Goal: Task Accomplishment & Management: Manage account settings

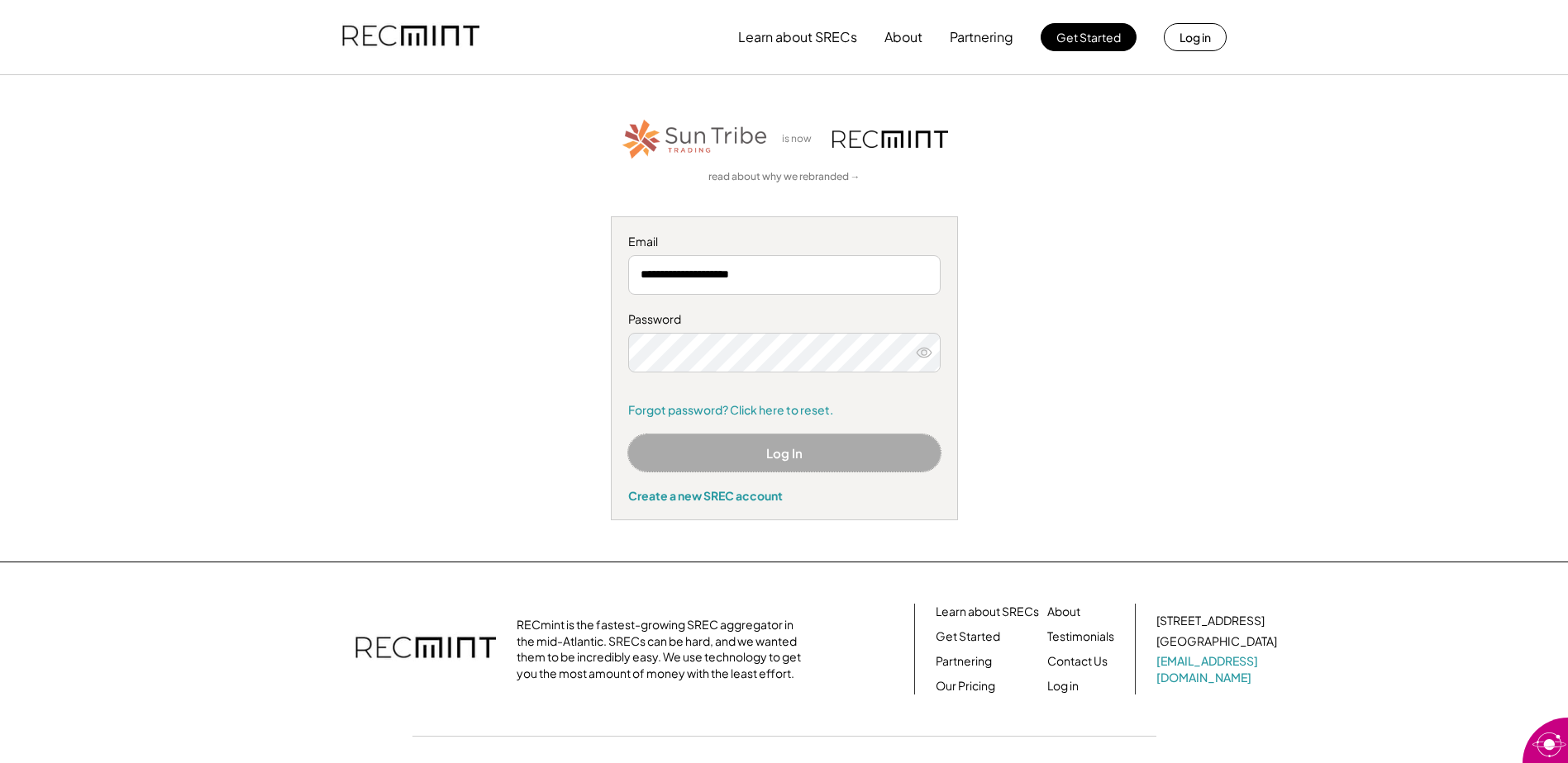
click at [789, 447] on button "Log In" at bounding box center [784, 453] width 312 height 37
click at [720, 450] on button "Log In" at bounding box center [784, 453] width 312 height 37
drag, startPoint x: 793, startPoint y: 273, endPoint x: 794, endPoint y: 283, distance: 10.0
click at [794, 283] on input "**********" at bounding box center [784, 275] width 312 height 39
click at [928, 357] on icon at bounding box center [924, 352] width 17 height 17
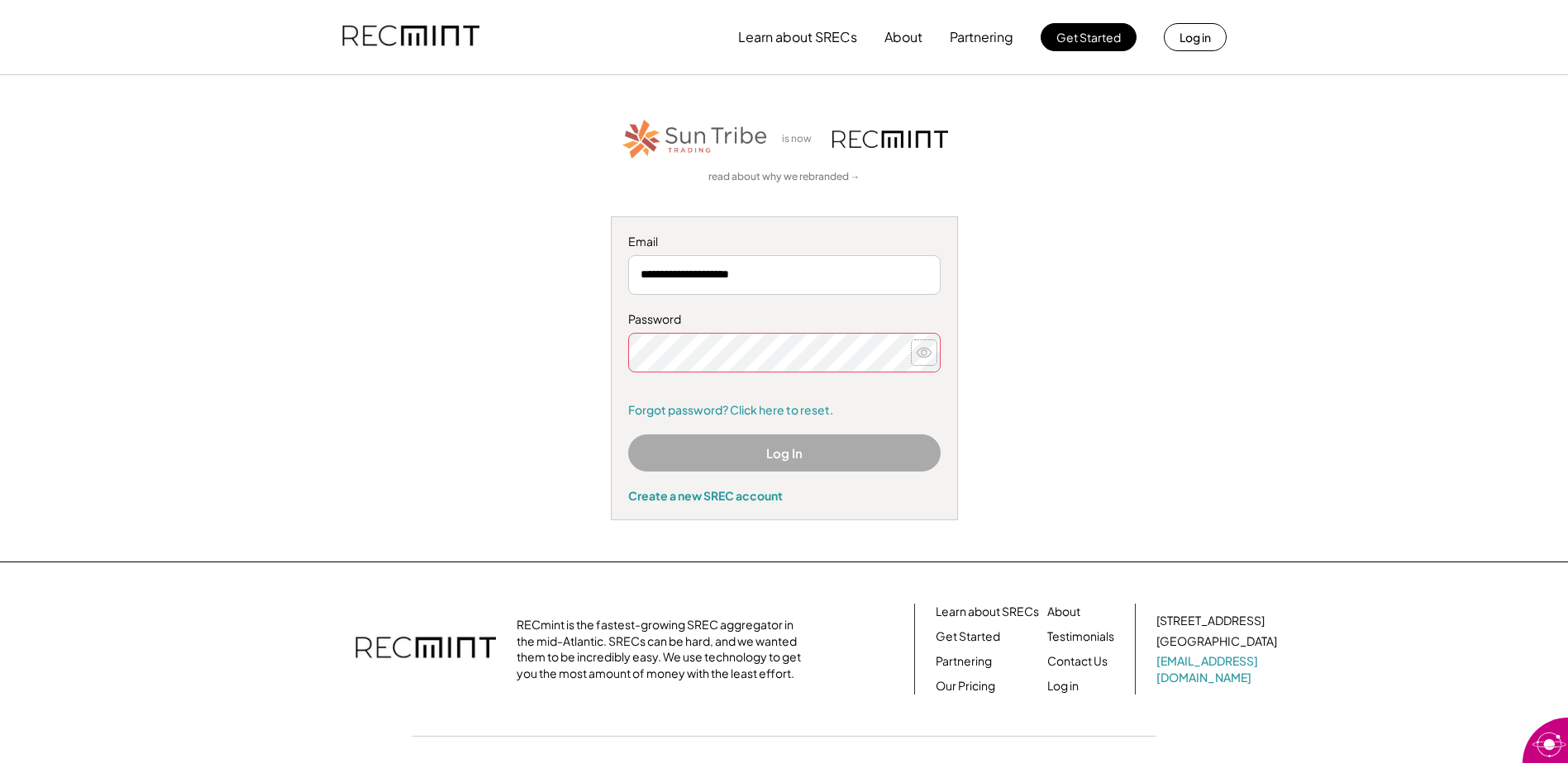
click at [924, 352] on icon at bounding box center [924, 352] width 17 height 17
click at [926, 351] on icon at bounding box center [924, 352] width 17 height 17
click at [770, 453] on button "Log In" at bounding box center [784, 453] width 312 height 37
click at [1205, 44] on button "Log in" at bounding box center [1195, 37] width 63 height 28
click at [1200, 39] on button "Log in" at bounding box center [1195, 37] width 63 height 28
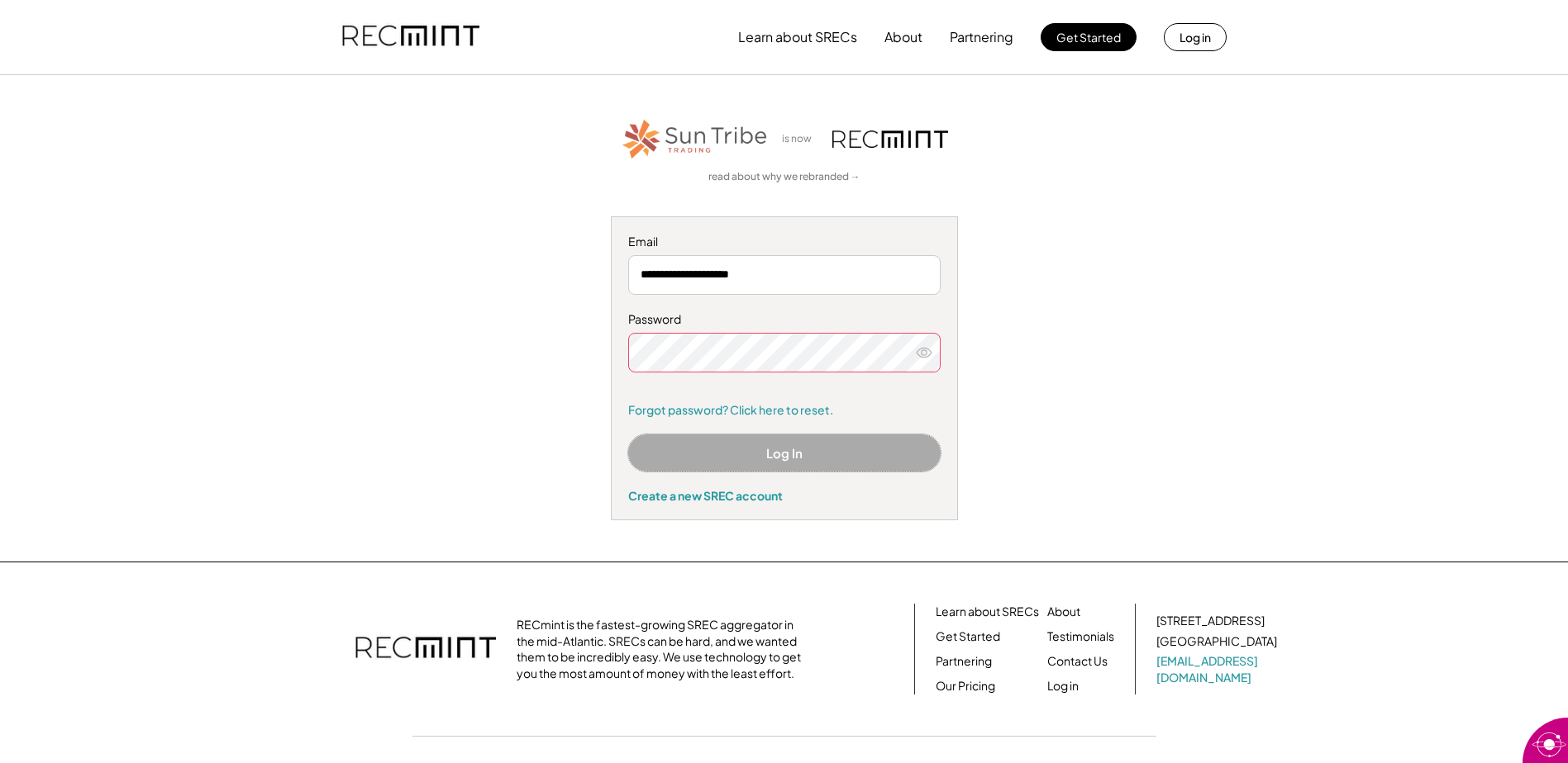
click at [786, 451] on button "Log In" at bounding box center [784, 453] width 312 height 37
click at [807, 275] on input "**********" at bounding box center [784, 275] width 312 height 39
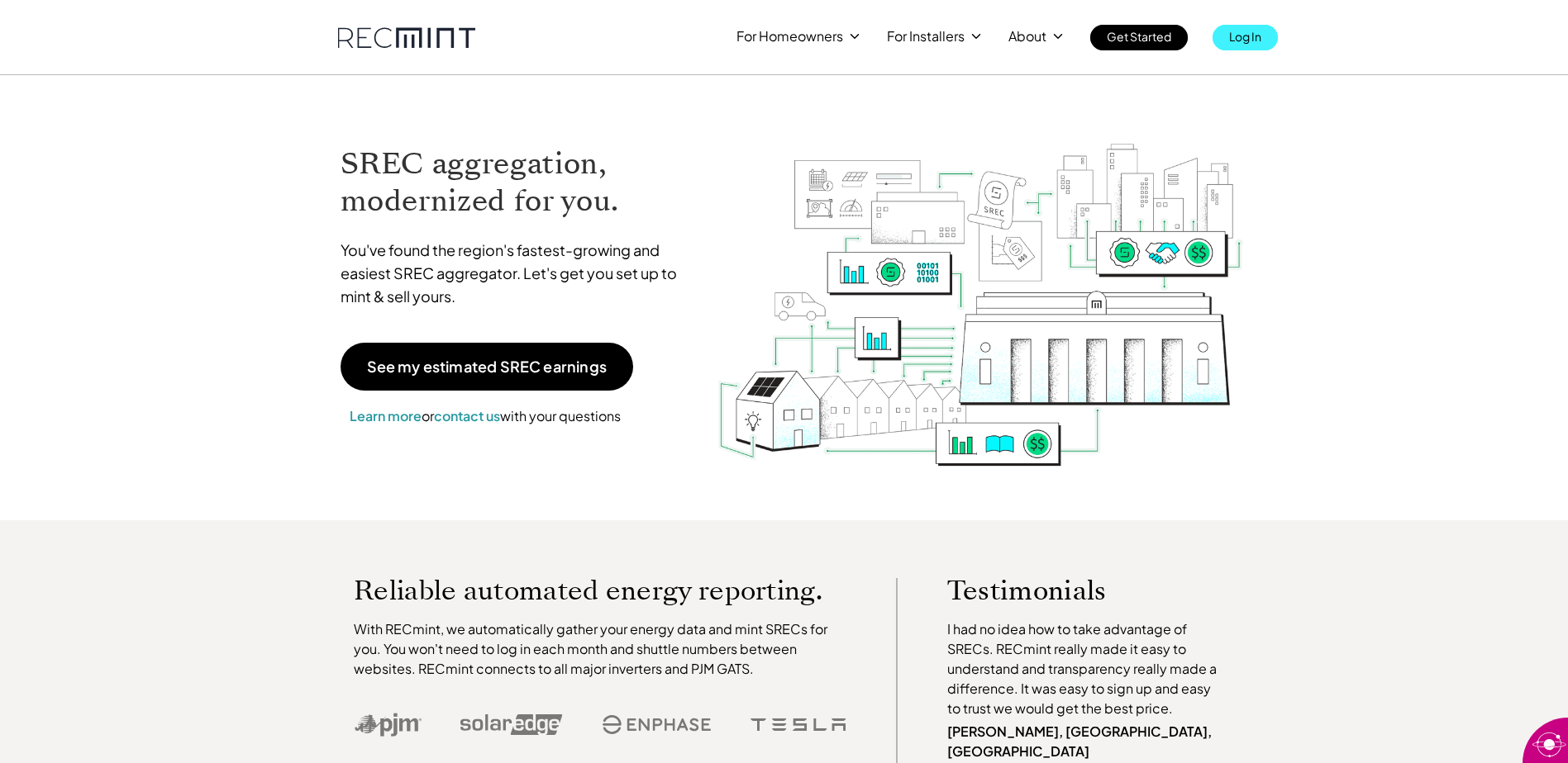
click at [1242, 38] on p "Log In" at bounding box center [1245, 36] width 32 height 24
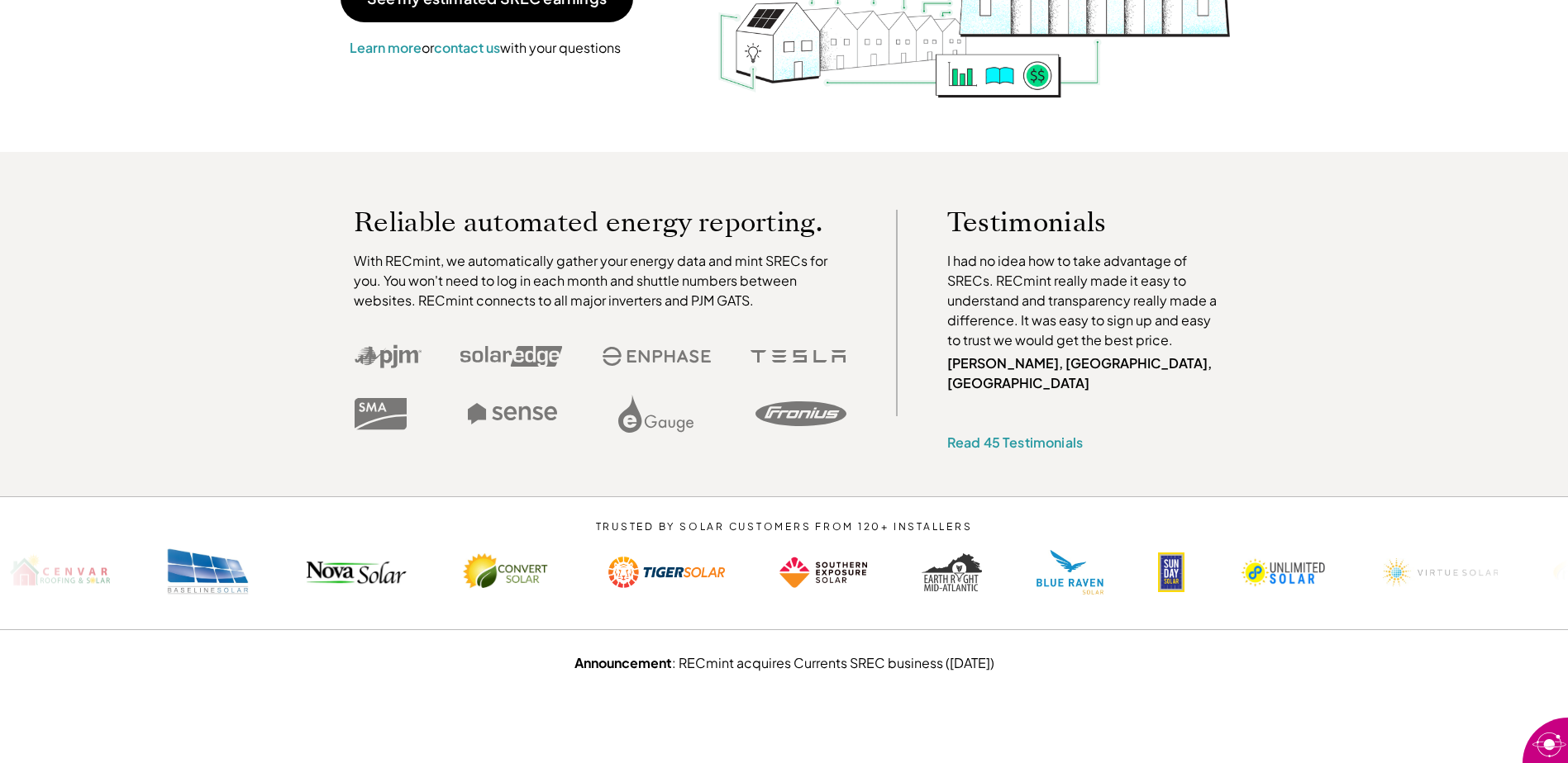
scroll to position [495, 0]
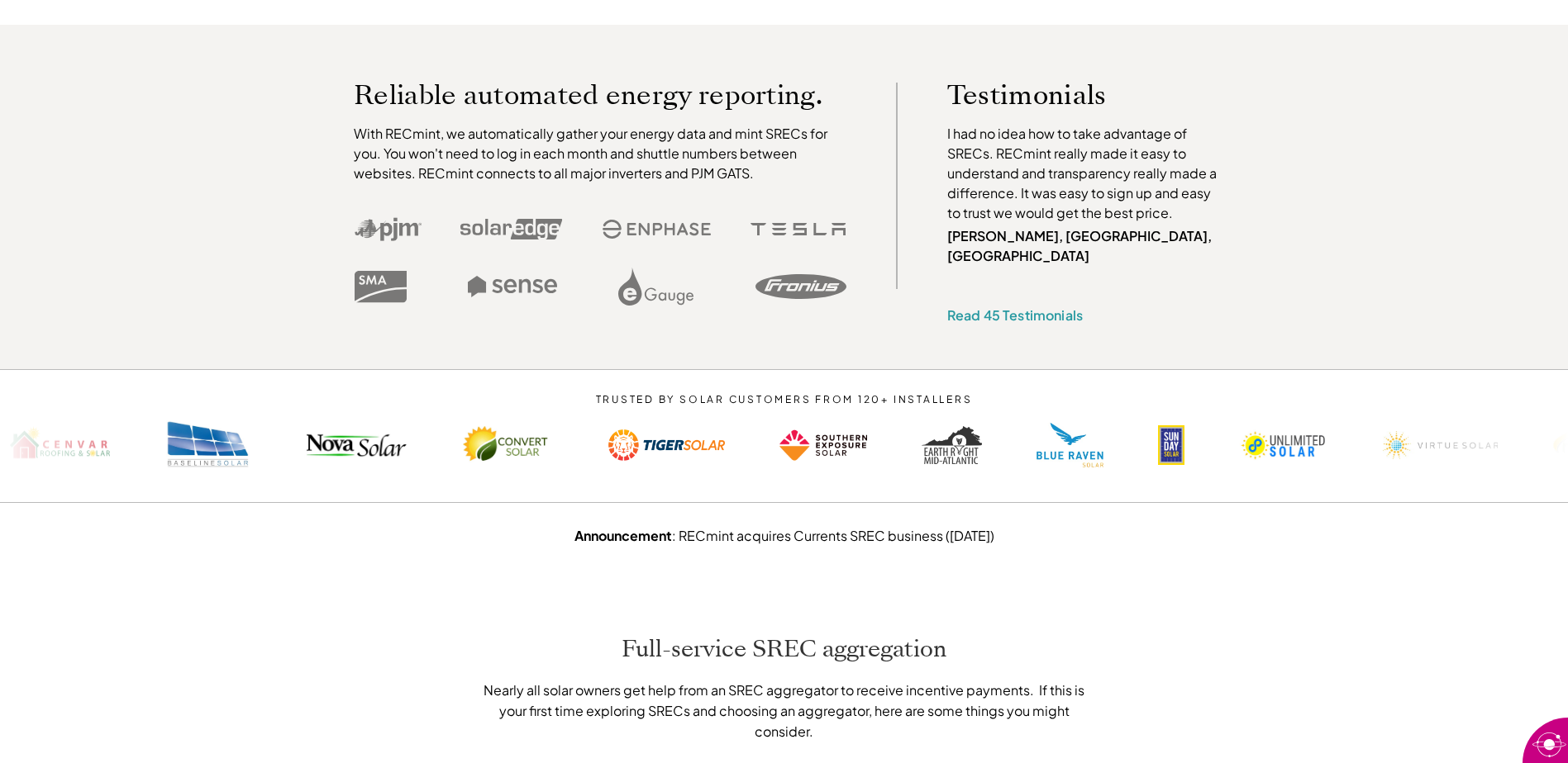
click at [161, 114] on div "Reliable automated energy reporting. With RECmint, we automatically gather your…" at bounding box center [784, 196] width 1568 height 344
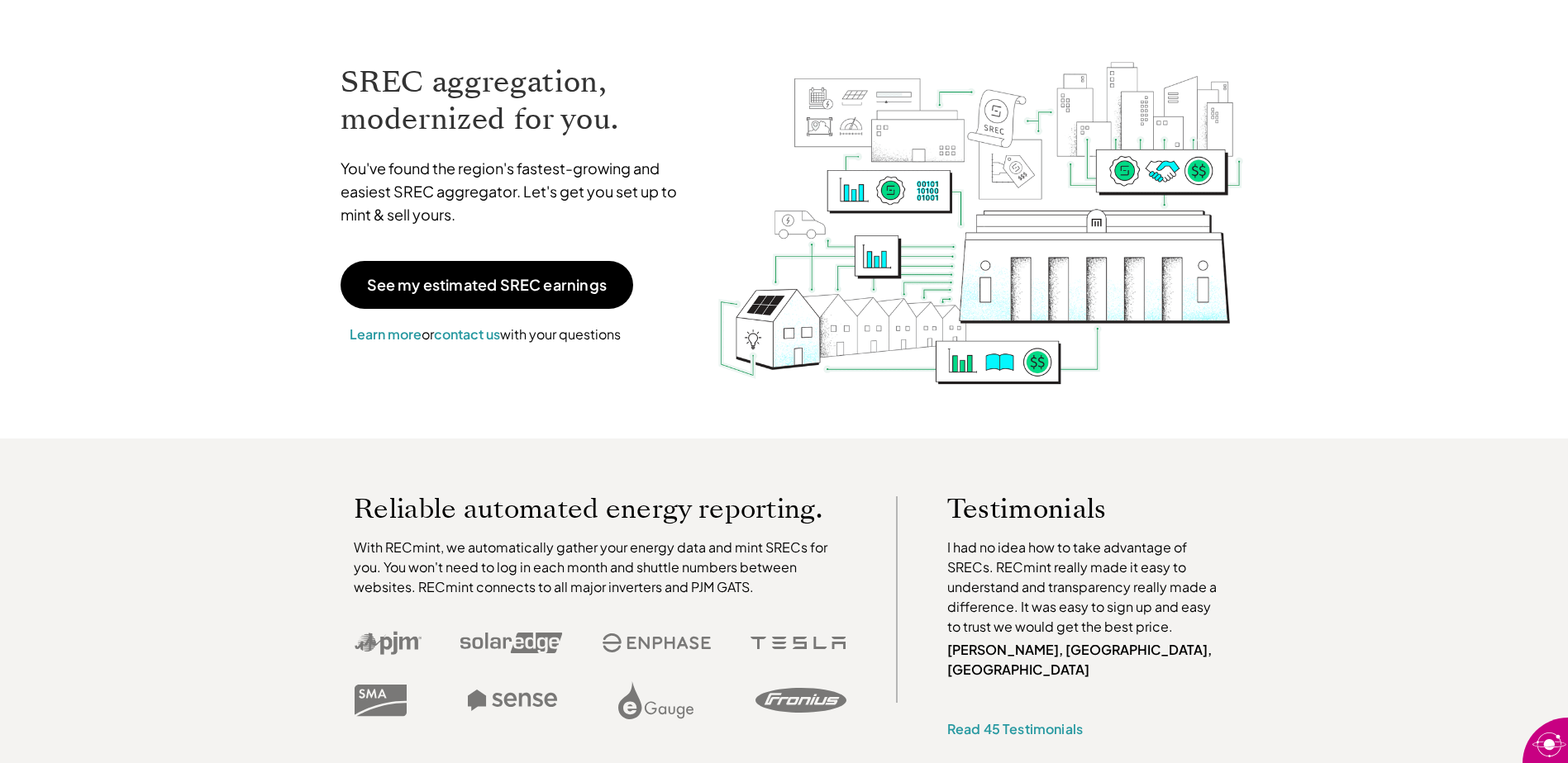
scroll to position [0, 0]
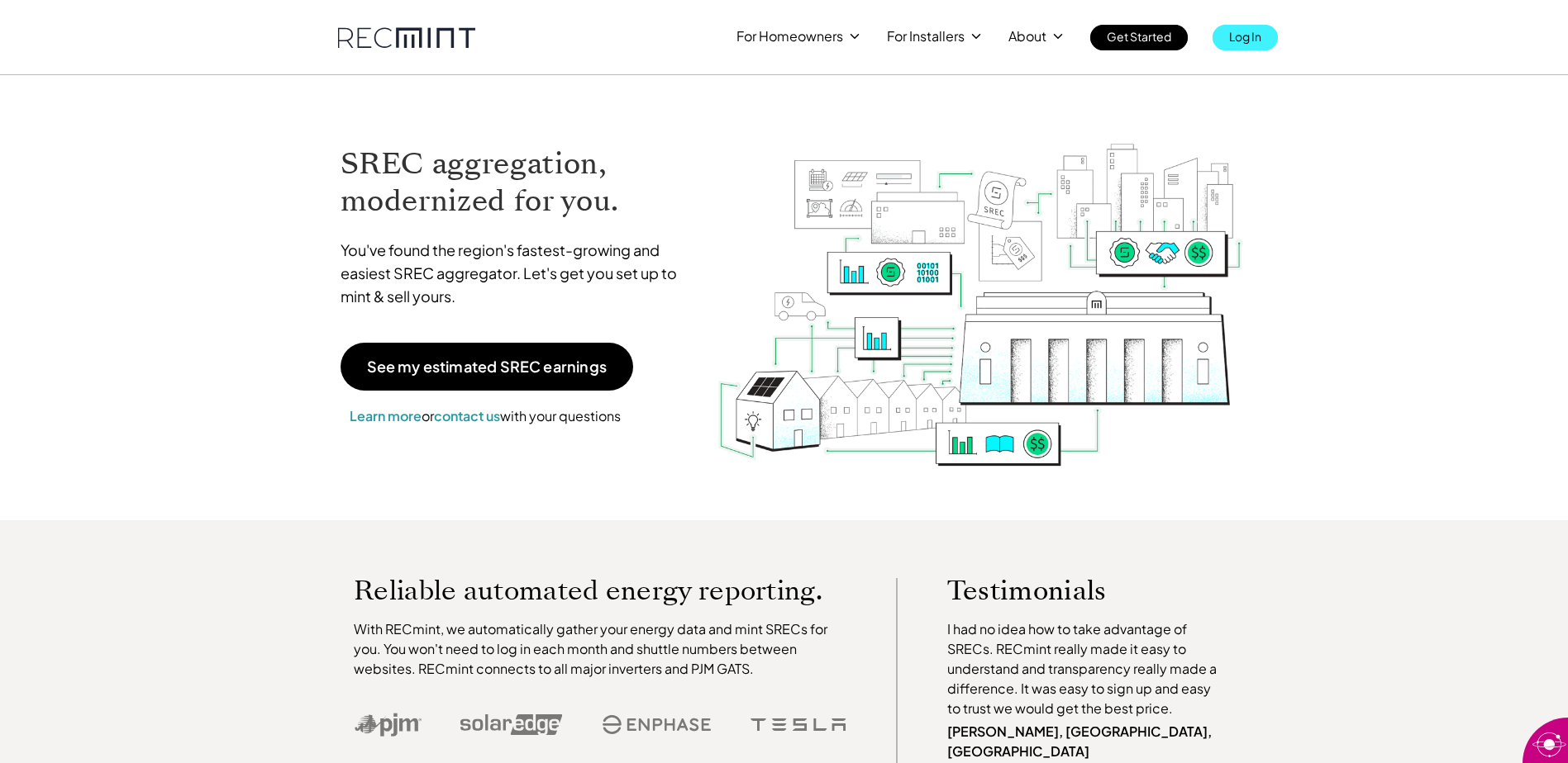
click at [1241, 38] on p "Log In" at bounding box center [1245, 36] width 32 height 24
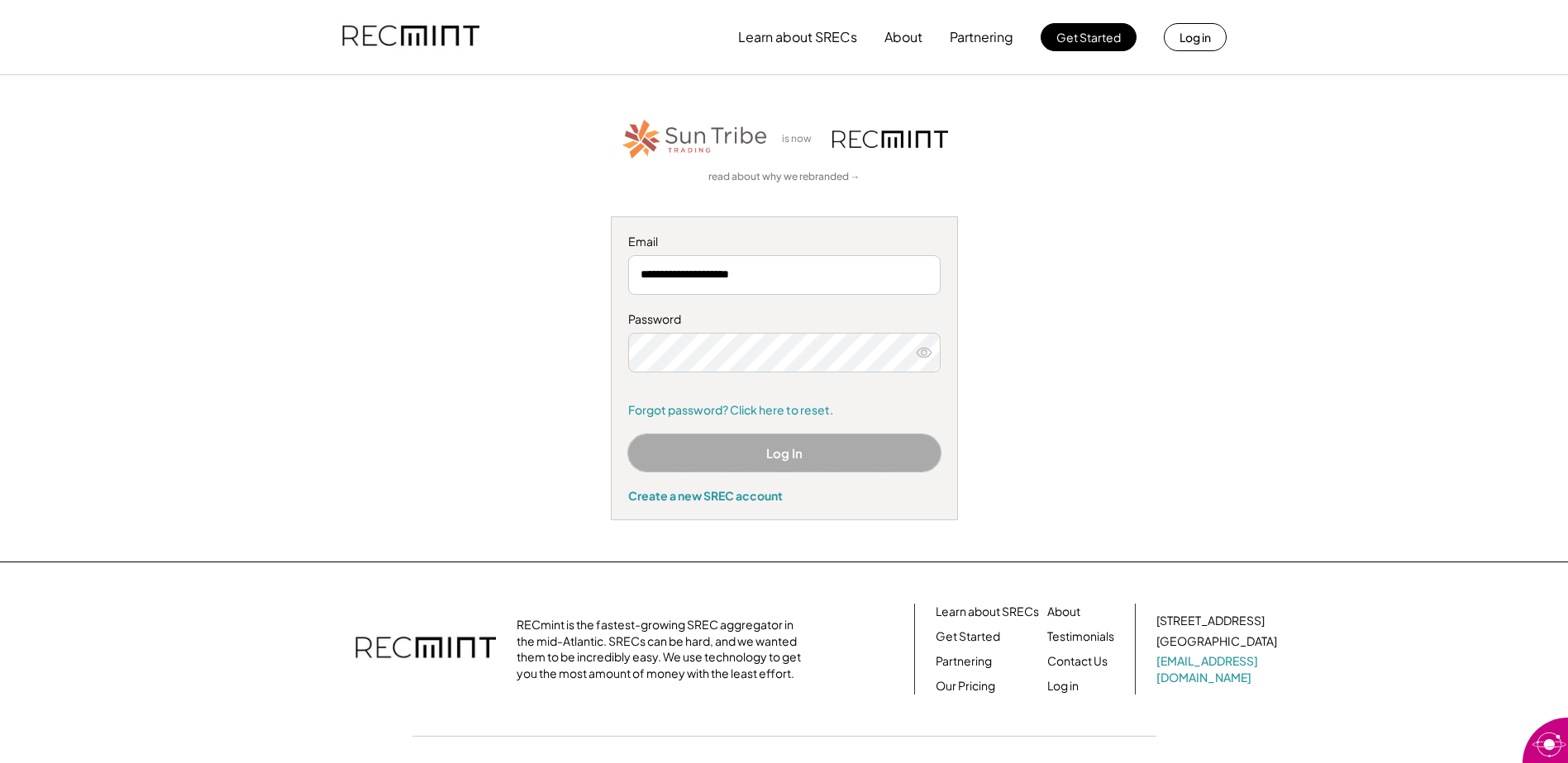
click at [736, 456] on button "Log In" at bounding box center [784, 453] width 312 height 37
click at [768, 456] on button "Log In" at bounding box center [784, 453] width 312 height 37
click at [787, 457] on button "Log In" at bounding box center [784, 453] width 312 height 37
click at [1106, 369] on div "**********" at bounding box center [784, 318] width 1018 height 404
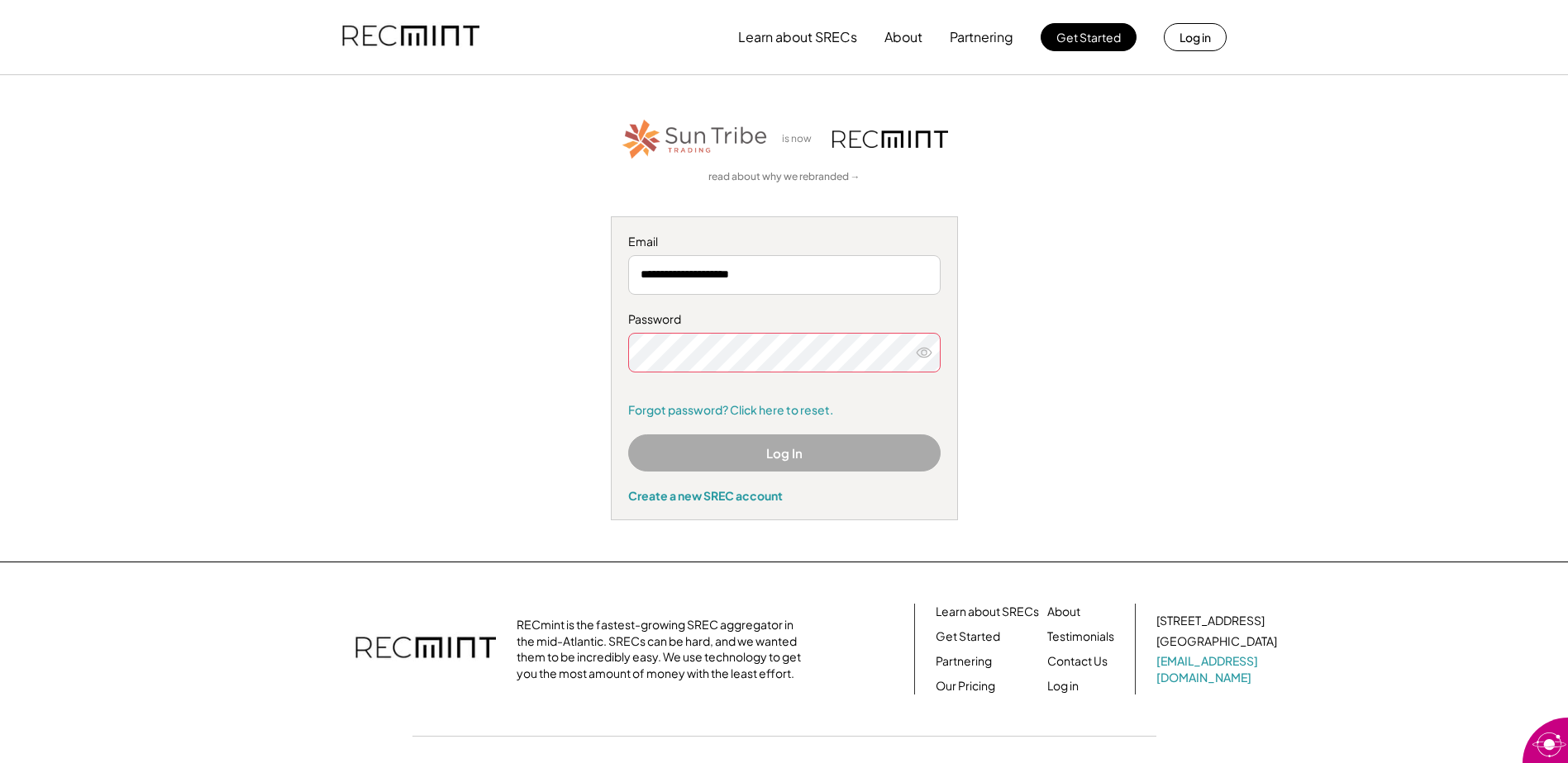
drag, startPoint x: 1106, startPoint y: 369, endPoint x: 1057, endPoint y: 370, distance: 49.0
click at [1057, 370] on div "**********" at bounding box center [784, 318] width 1018 height 404
click at [920, 353] on icon at bounding box center [924, 352] width 17 height 17
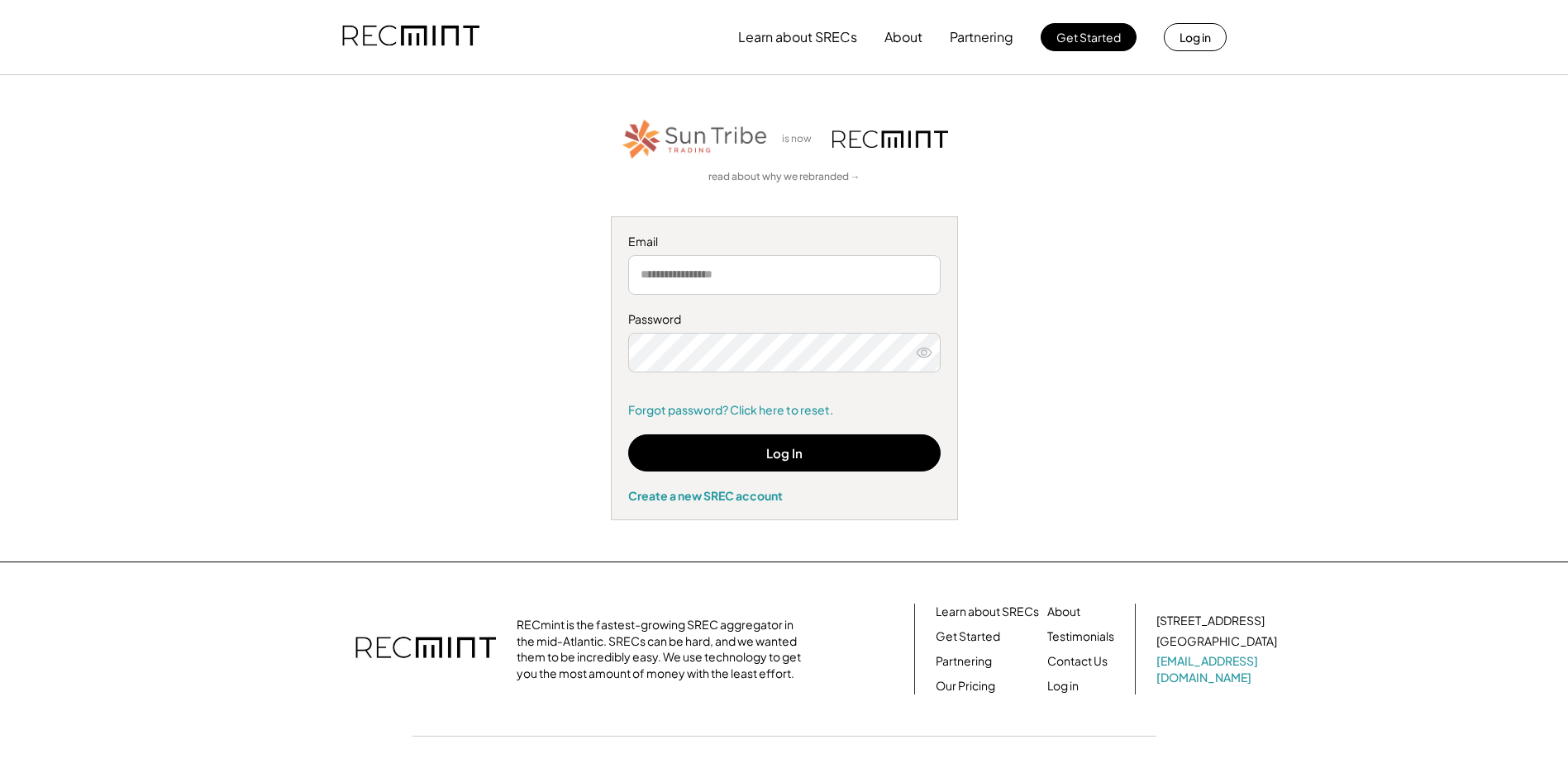
type input "**********"
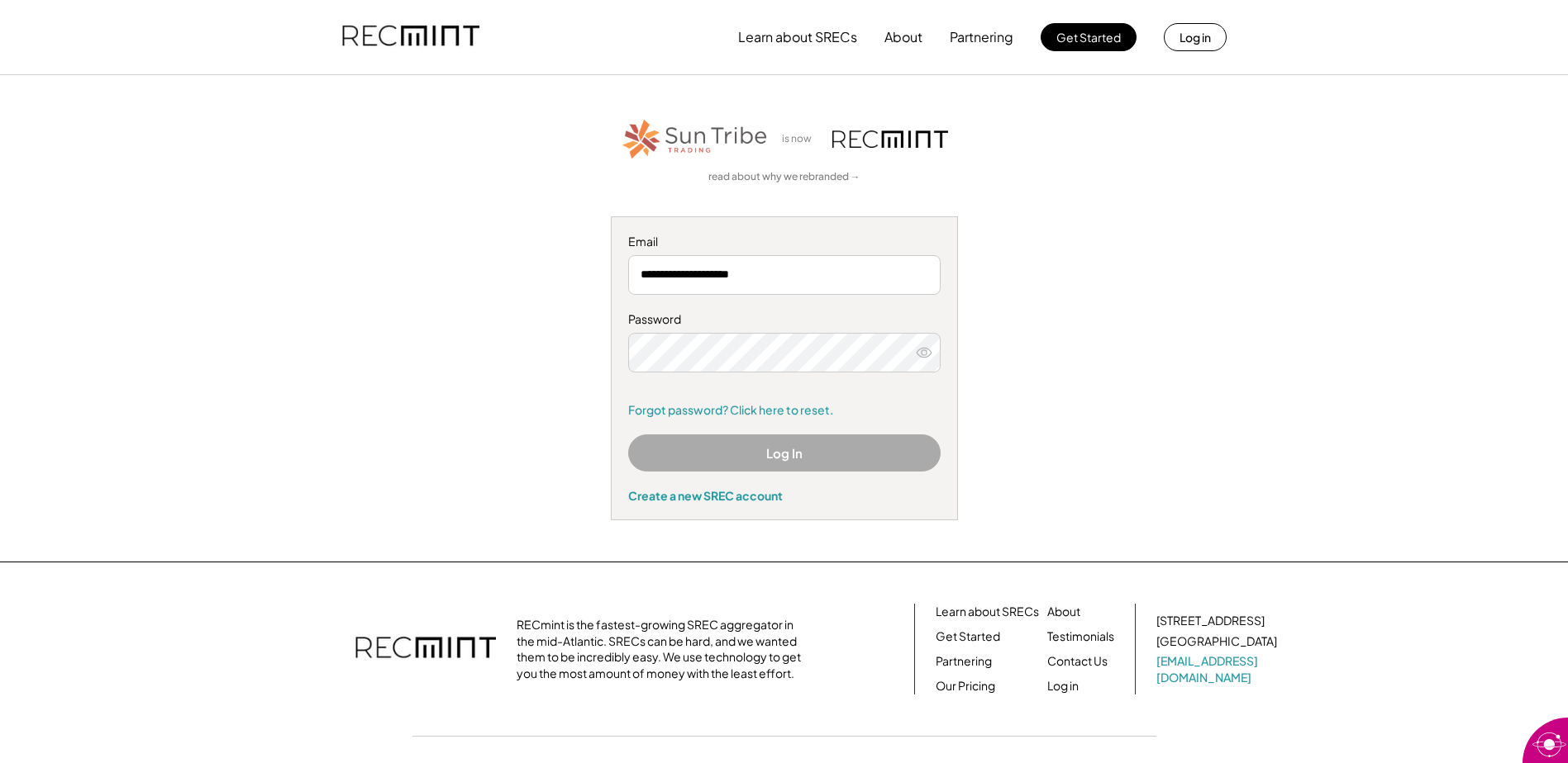
click at [1034, 202] on div "**********" at bounding box center [784, 318] width 1018 height 404
click at [921, 353] on use at bounding box center [924, 352] width 15 height 9
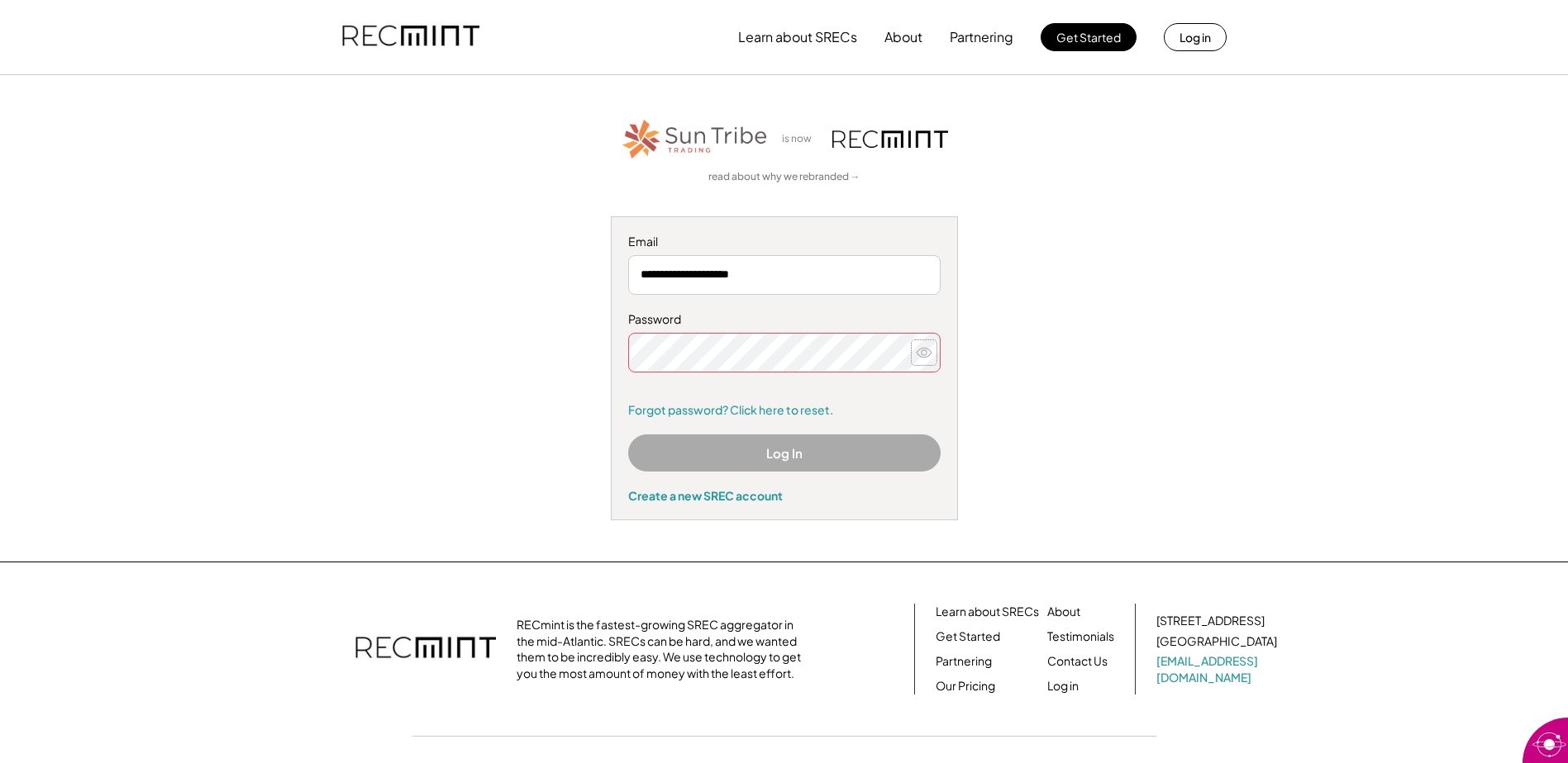
click at [927, 355] on icon at bounding box center [924, 352] width 17 height 17
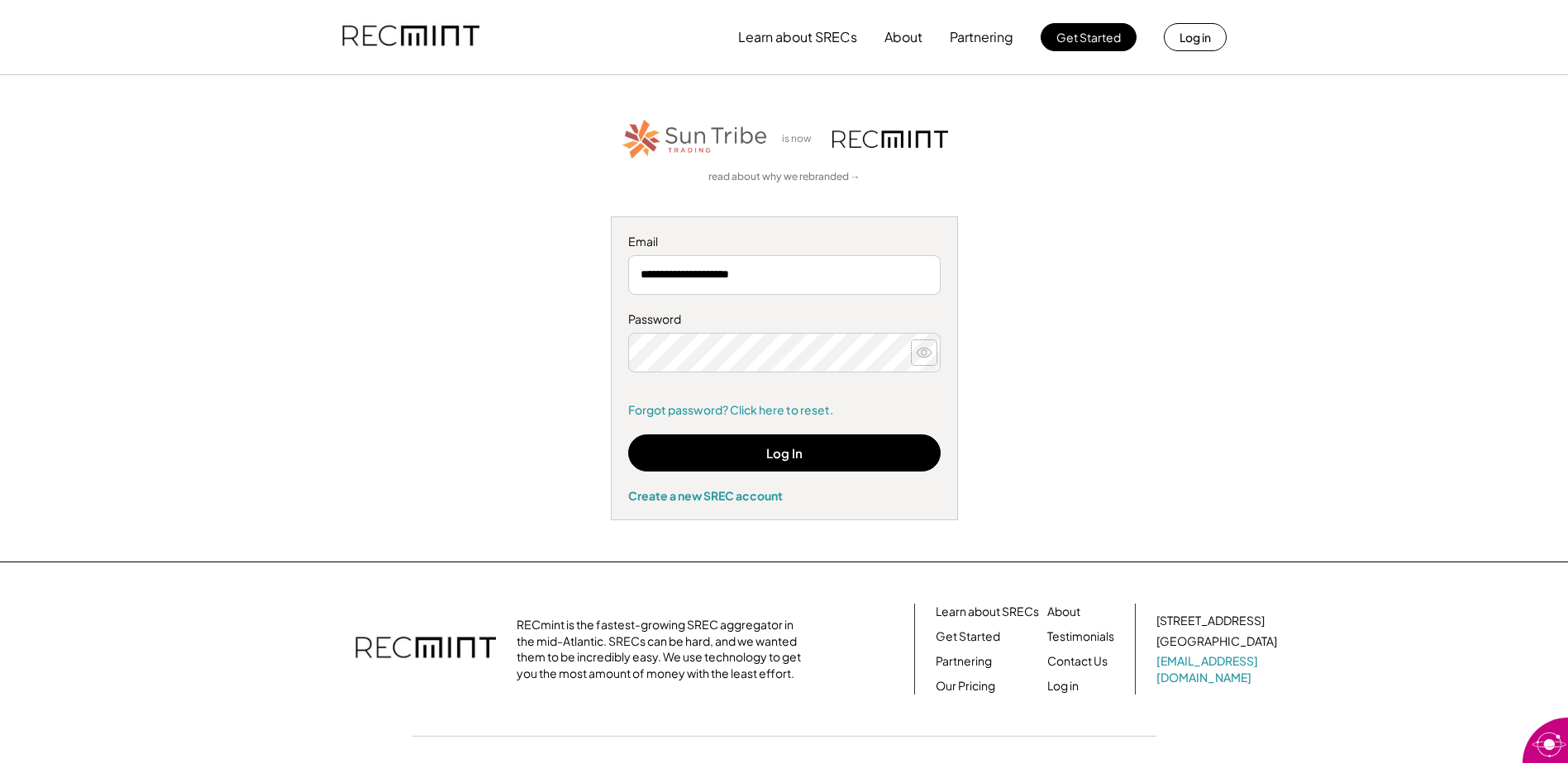
drag, startPoint x: 921, startPoint y: 358, endPoint x: 924, endPoint y: 350, distance: 8.5
click at [924, 349] on icon at bounding box center [924, 352] width 17 height 17
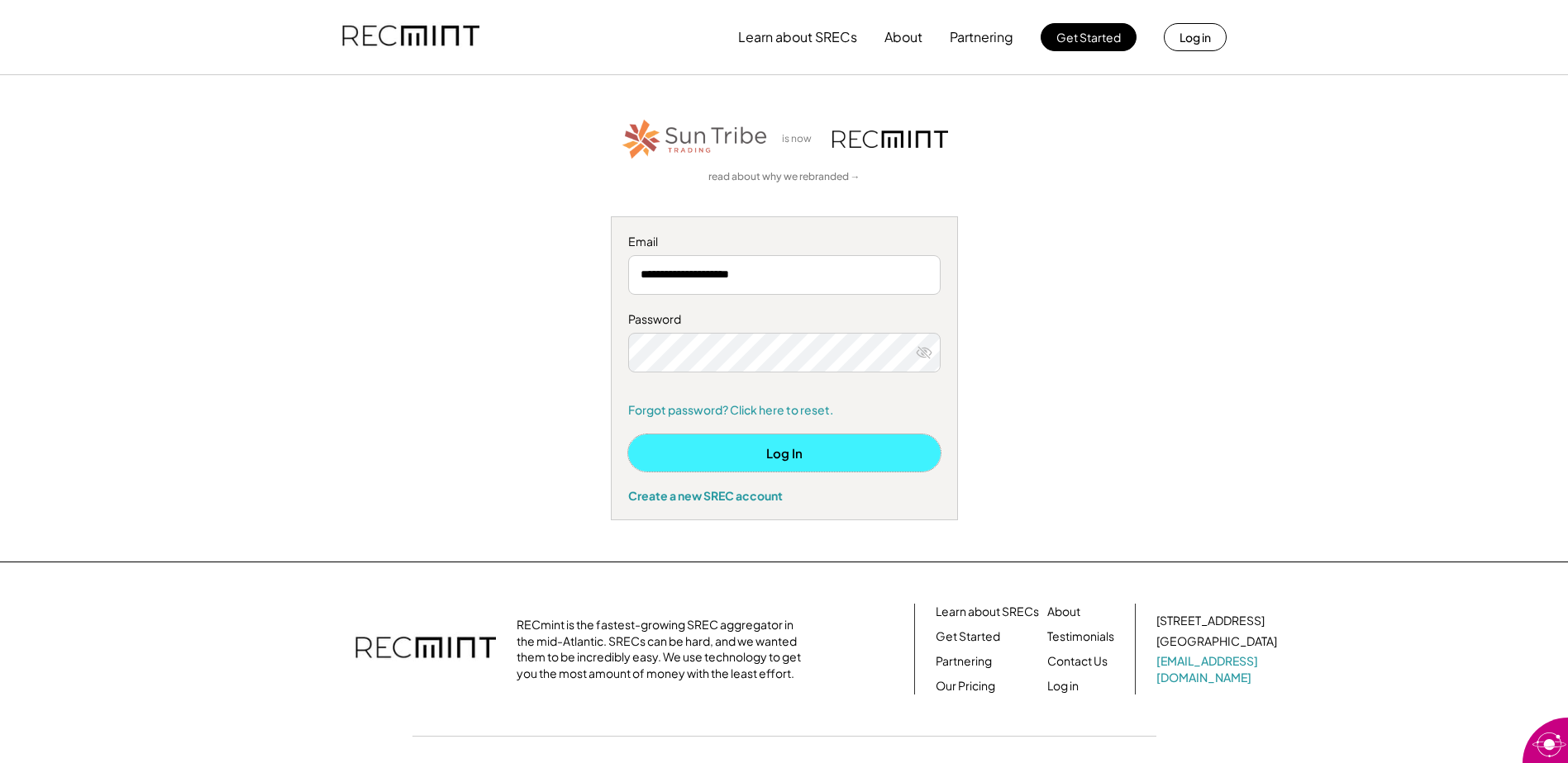
click at [789, 451] on button "Log In" at bounding box center [784, 453] width 312 height 37
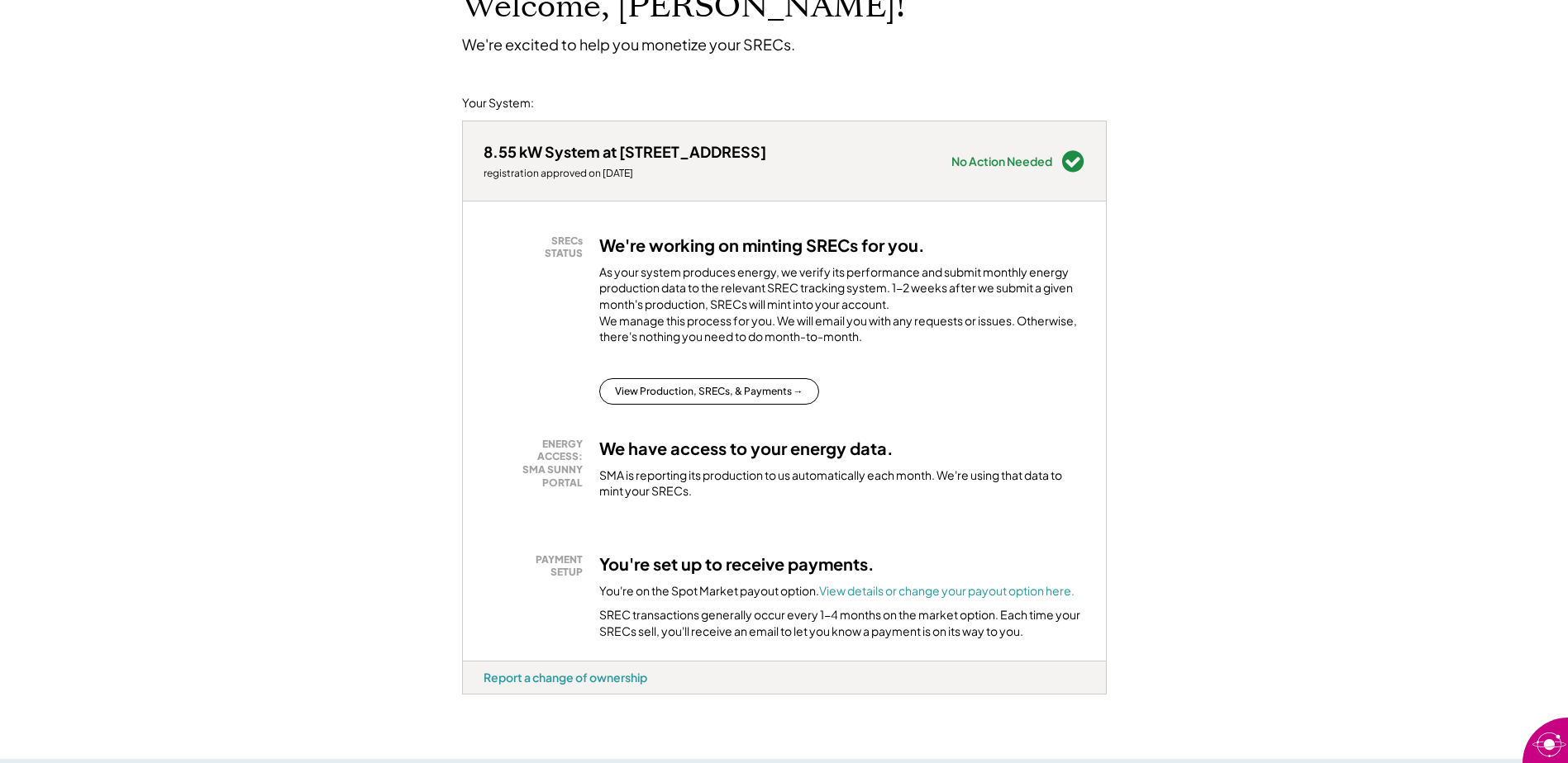
scroll to position [165, 0]
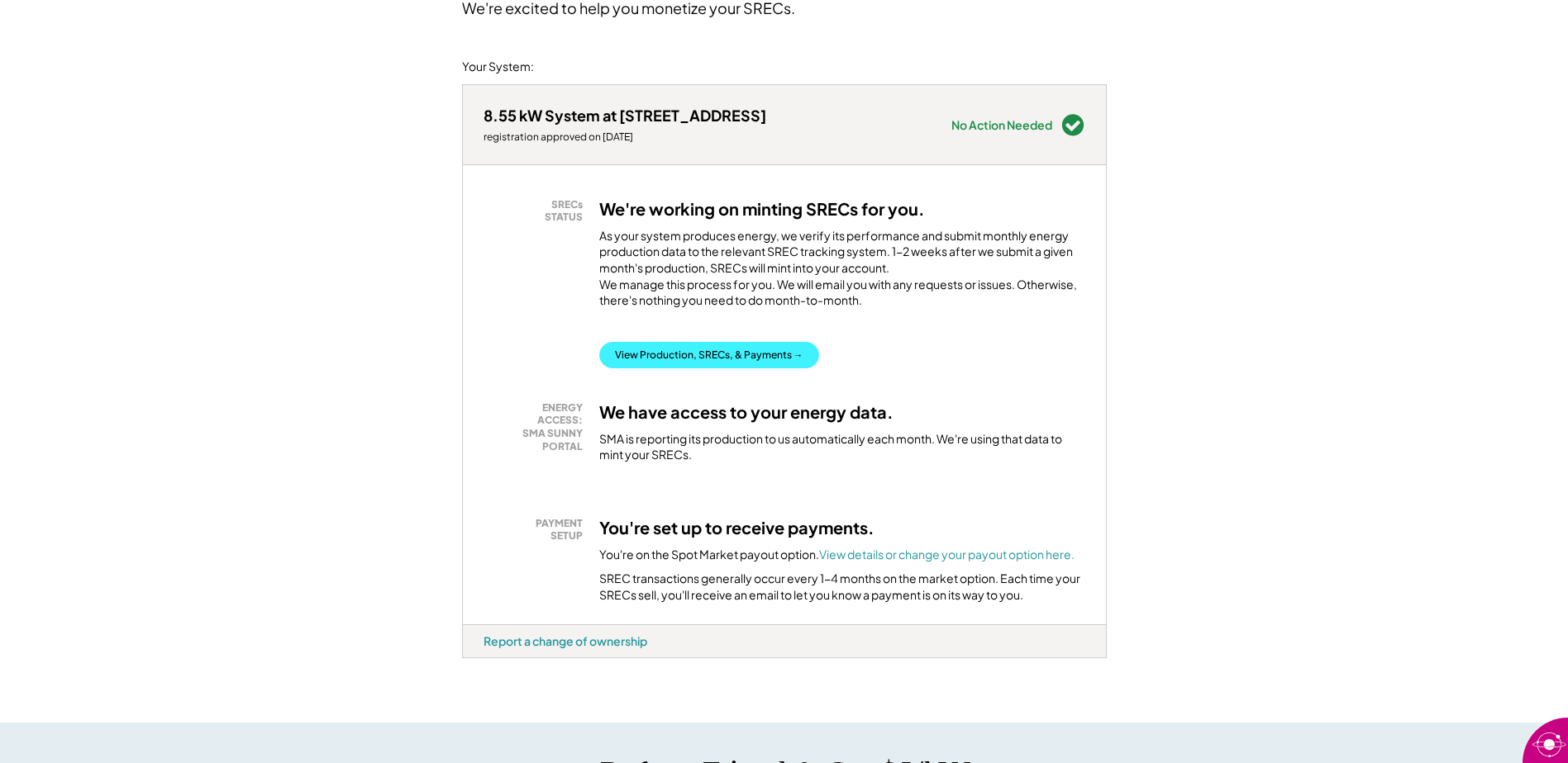
click at [747, 369] on button "View Production, SRECs, & Payments →" at bounding box center [709, 355] width 220 height 26
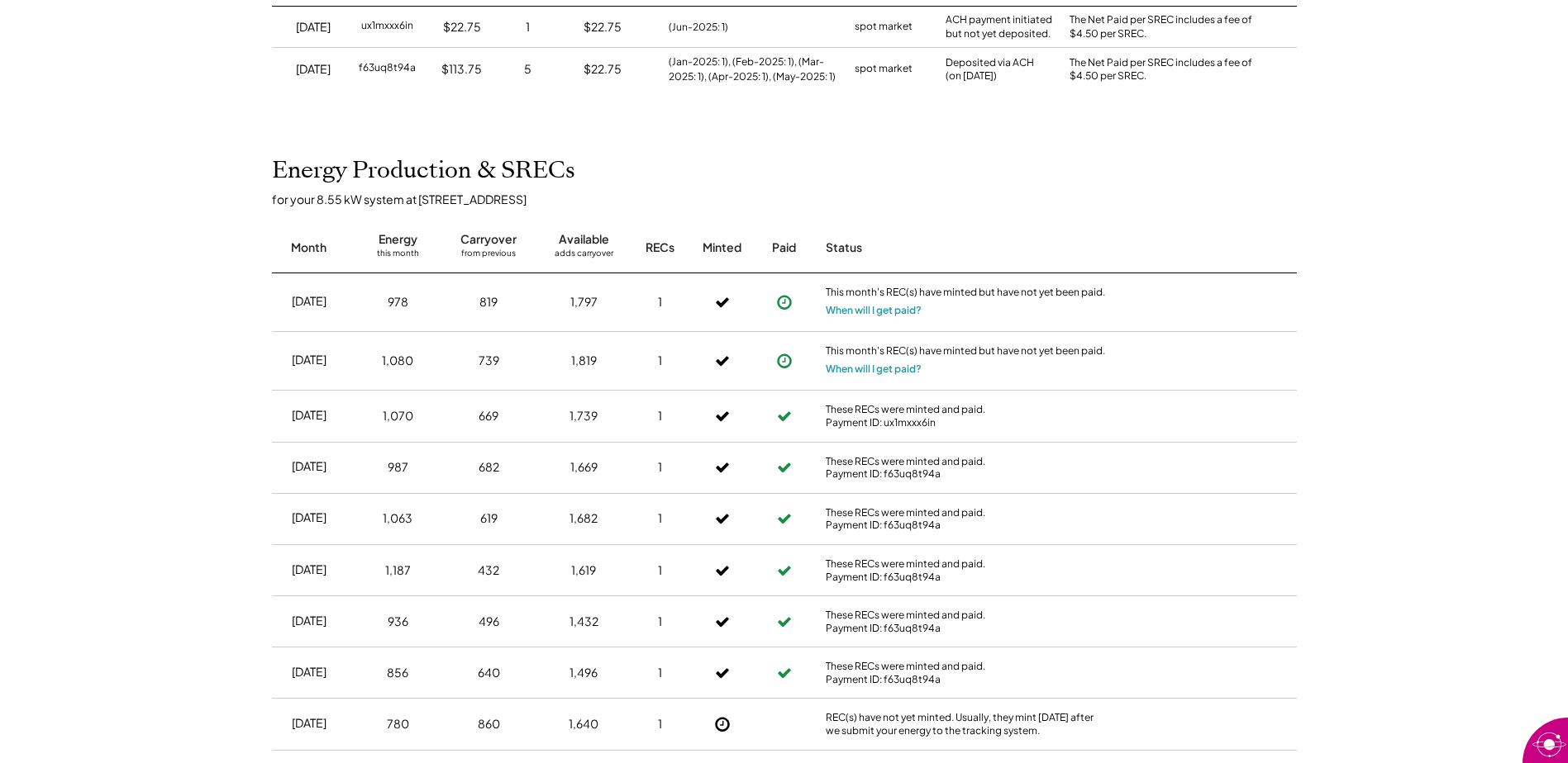
scroll to position [330, 0]
